Goal: Navigation & Orientation: Find specific page/section

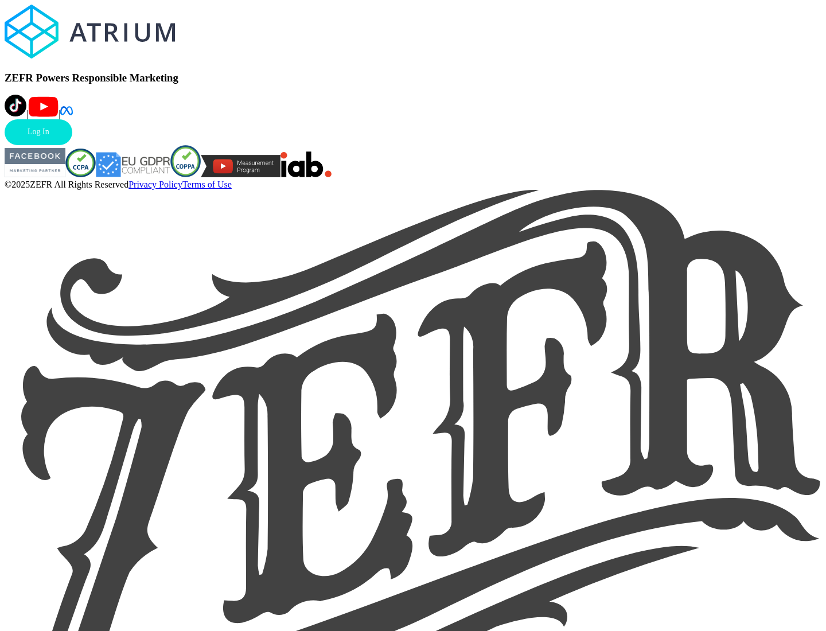
click at [72, 145] on link "Log In" at bounding box center [39, 132] width 68 height 26
